Goal: Task Accomplishment & Management: Complete application form

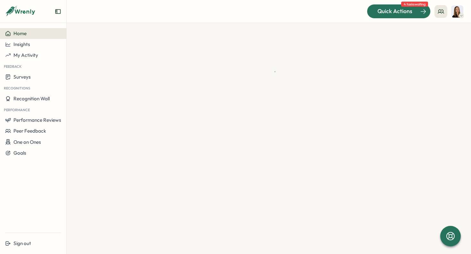
click at [401, 10] on span "Quick Actions" at bounding box center [394, 11] width 35 height 8
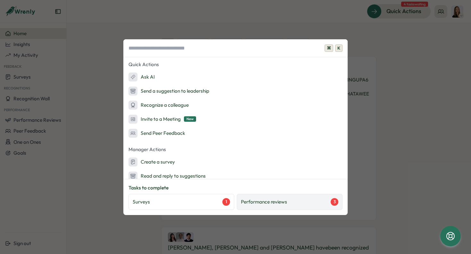
click at [292, 197] on div "Performance reviews 3" at bounding box center [290, 202] width 106 height 16
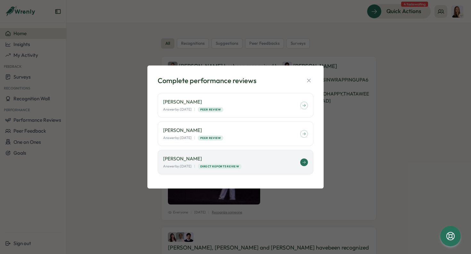
click at [272, 159] on p "[PERSON_NAME]" at bounding box center [231, 159] width 137 height 7
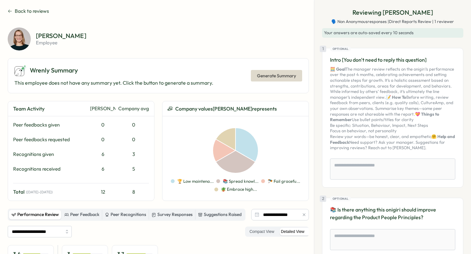
click at [8, 12] on icon at bounding box center [10, 11] width 4 height 3
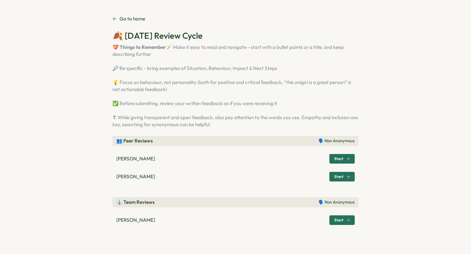
click at [114, 17] on link "Go to home" at bounding box center [128, 18] width 33 height 7
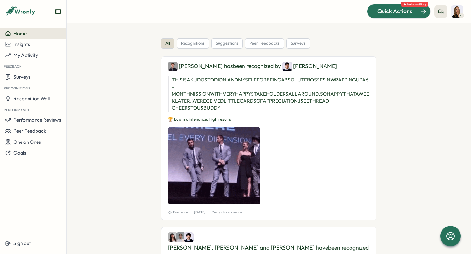
click at [402, 9] on span "Quick Actions" at bounding box center [394, 11] width 35 height 8
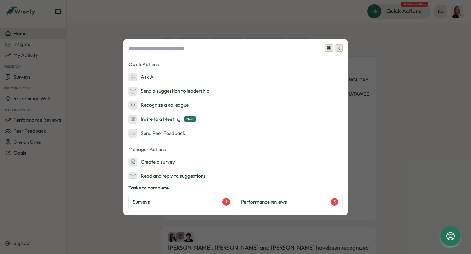
click at [411, 80] on div "⌘ K Quick Actions Ask AI Send a suggestion to leadership Recognize a colleague …" at bounding box center [235, 127] width 471 height 254
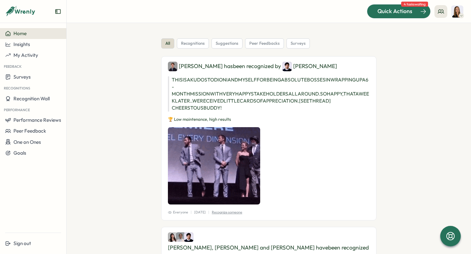
click at [392, 12] on span "Quick Actions" at bounding box center [394, 11] width 35 height 8
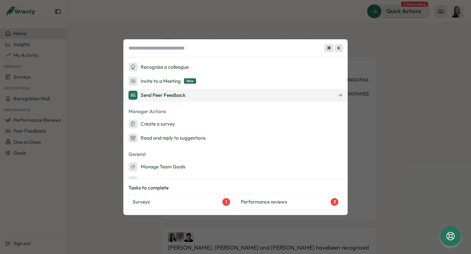
scroll to position [63, 0]
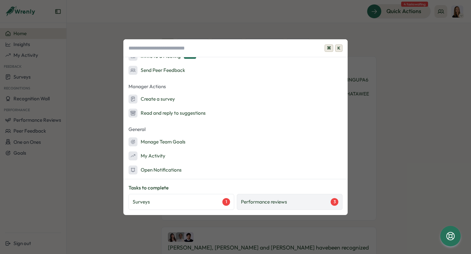
click at [247, 201] on p "Performance reviews" at bounding box center [264, 202] width 46 height 7
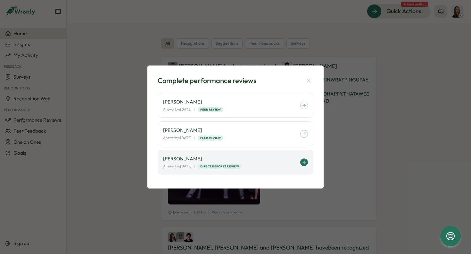
click at [266, 165] on div "Answer by: September 30 | Direct Reports Review" at bounding box center [231, 166] width 137 height 5
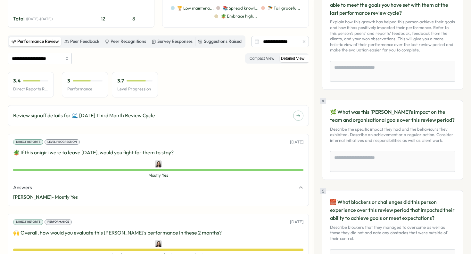
scroll to position [175, 0]
